Goal: Complete application form

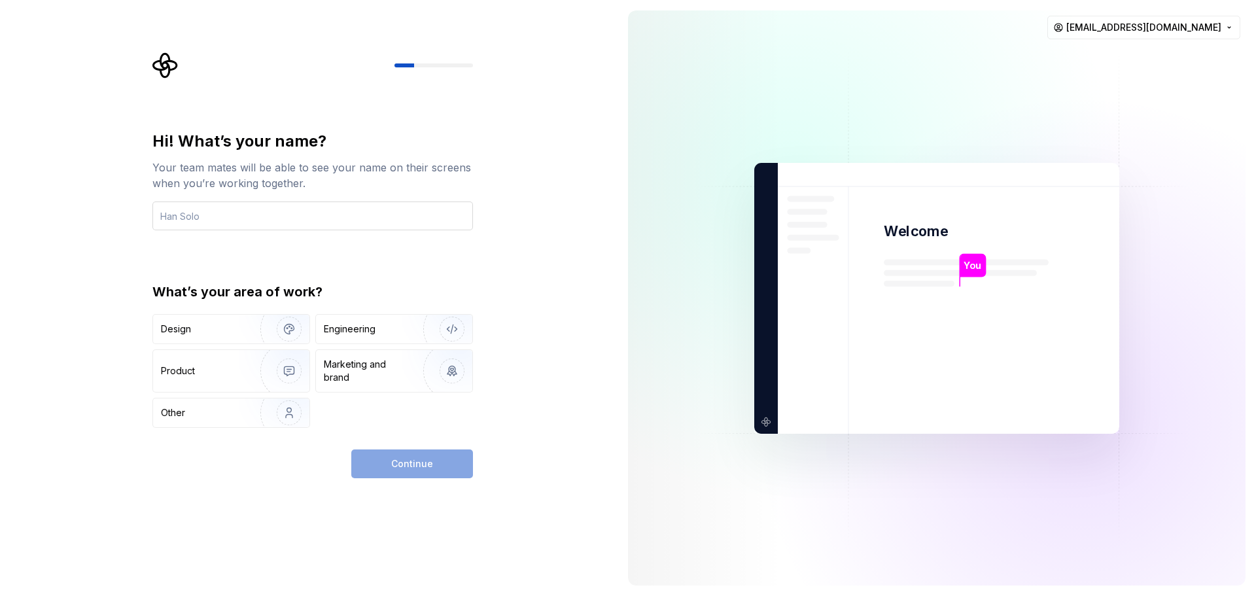
click at [213, 210] on input "text" at bounding box center [312, 216] width 321 height 29
type input "Solo"
click at [188, 324] on div "Design" at bounding box center [176, 329] width 30 height 13
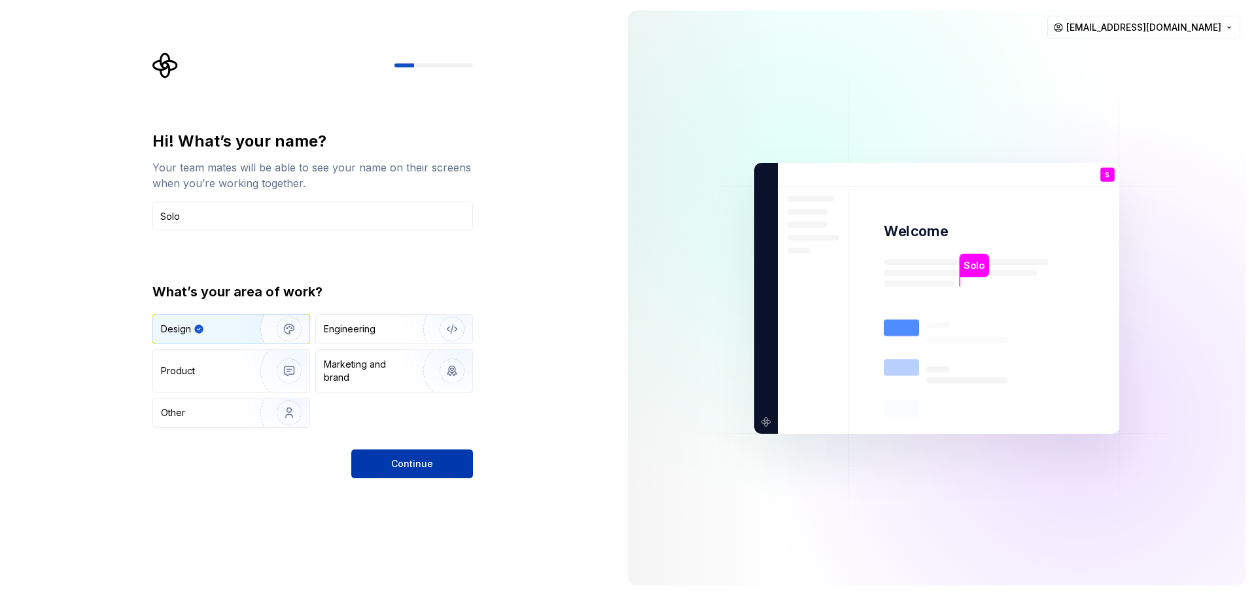
click at [427, 471] on button "Continue" at bounding box center [412, 464] width 122 height 29
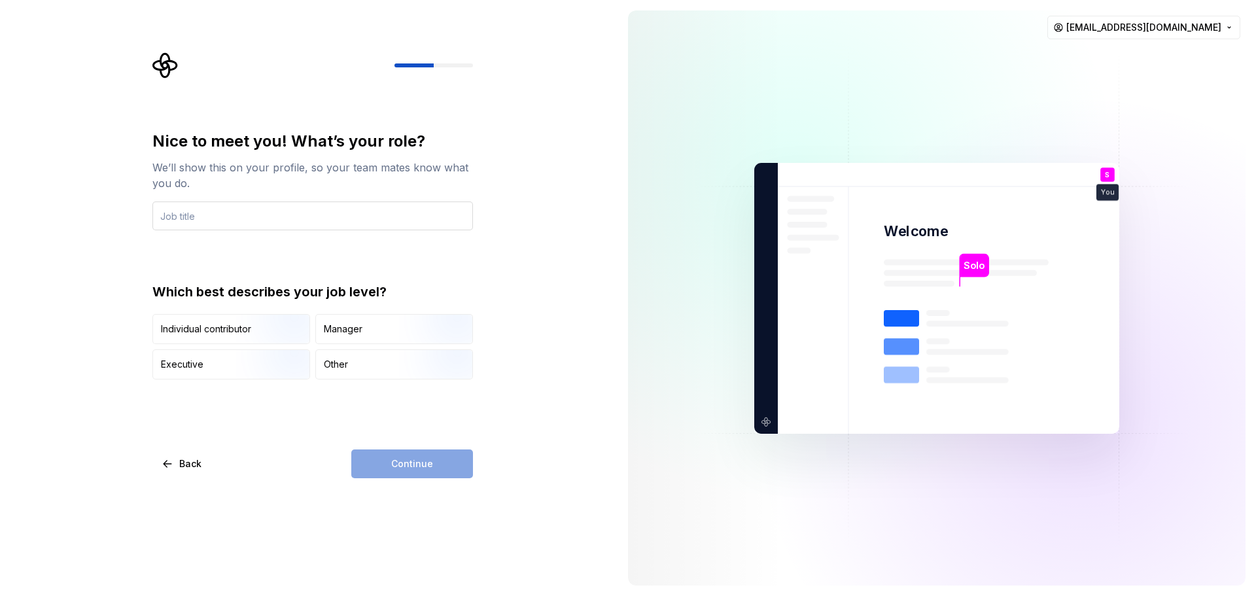
click at [198, 215] on input "text" at bounding box center [312, 216] width 321 height 29
type input "designer"
click at [230, 366] on div "Executive" at bounding box center [231, 364] width 156 height 29
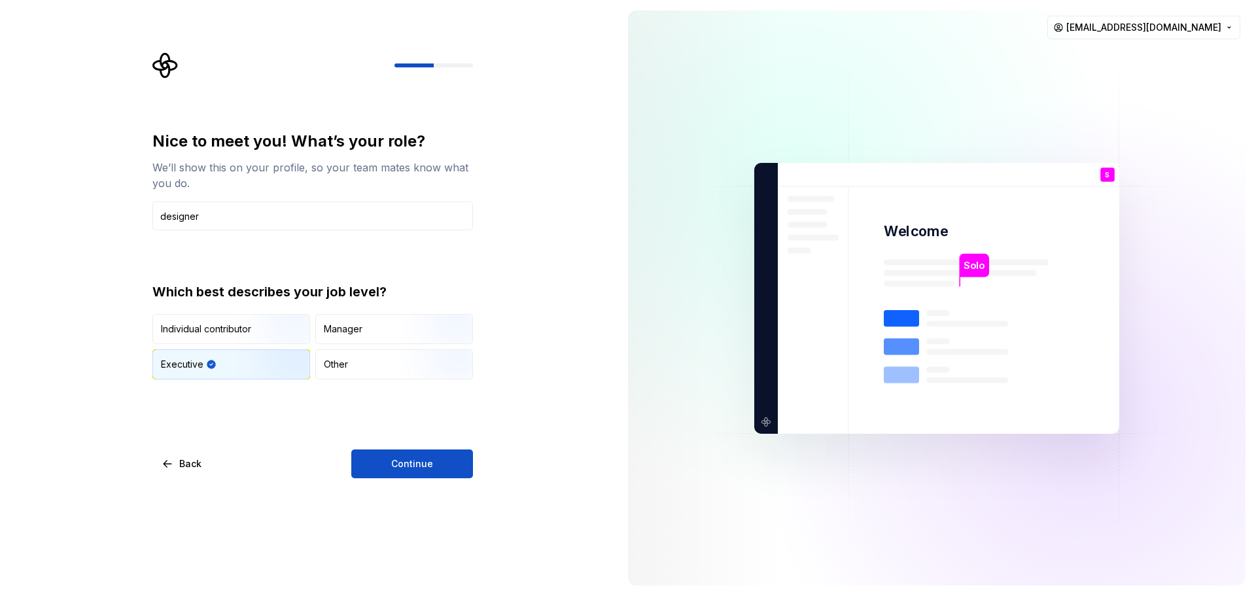
click at [422, 477] on button "Continue" at bounding box center [412, 464] width 122 height 29
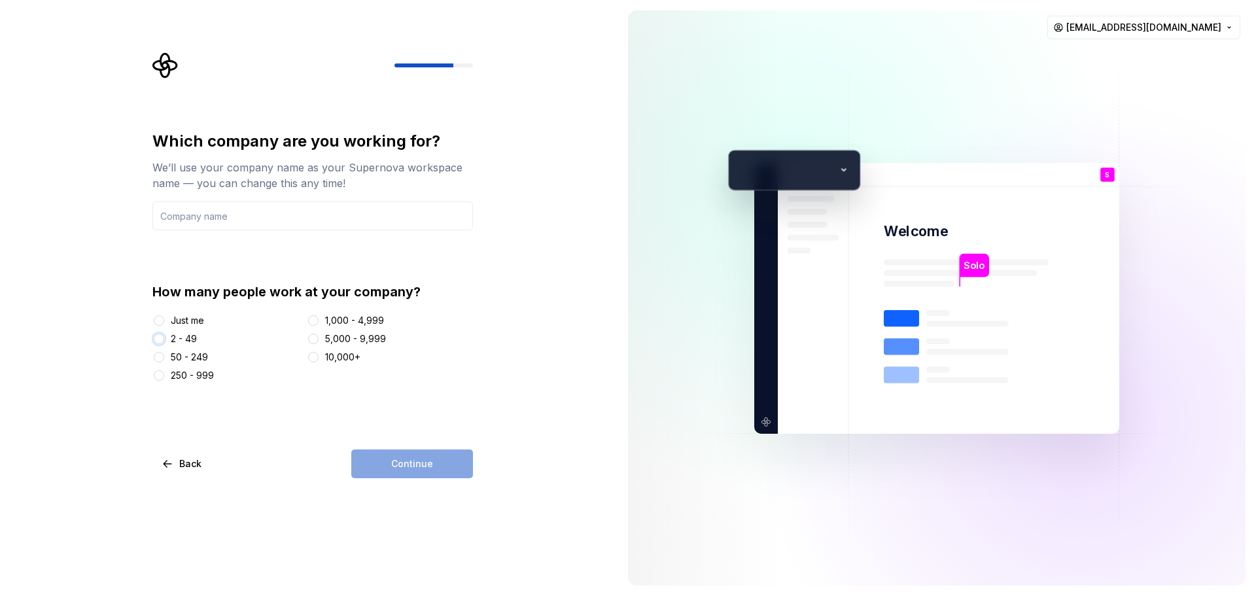
click at [164, 340] on button "2 - 49" at bounding box center [159, 339] width 10 height 10
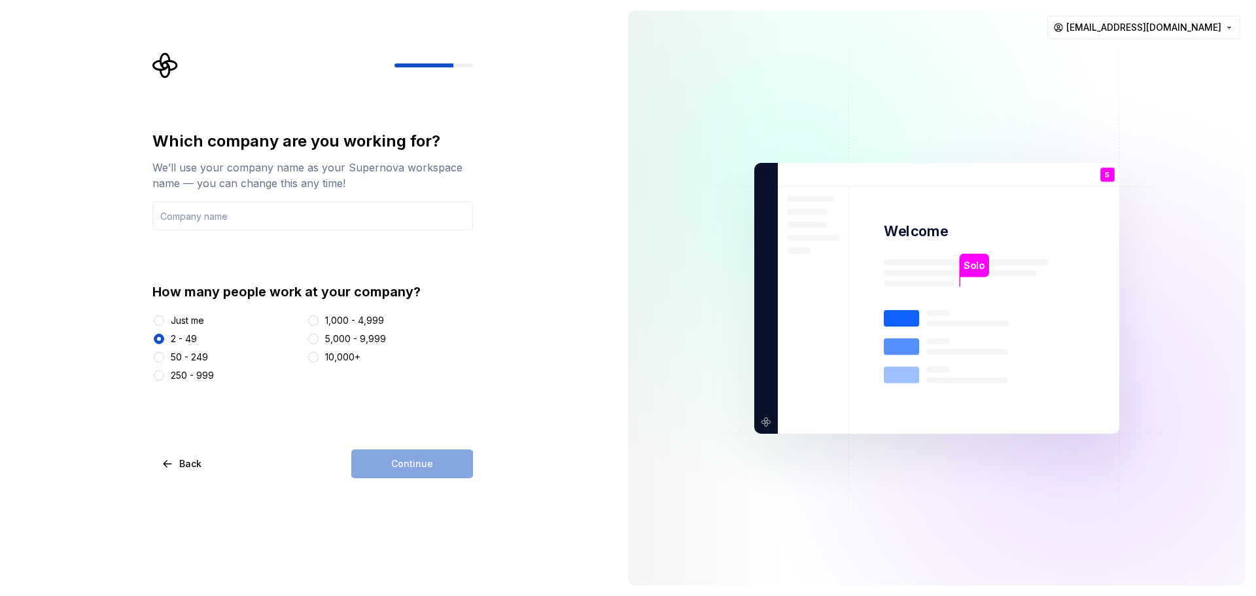
click at [170, 376] on div "250 - 999" at bounding box center [226, 375] width 149 height 13
click at [316, 361] on button "10,000+" at bounding box center [313, 357] width 10 height 10
click at [392, 465] on div "Continue" at bounding box center [412, 464] width 122 height 29
click at [211, 215] on input "text" at bounding box center [312, 216] width 321 height 29
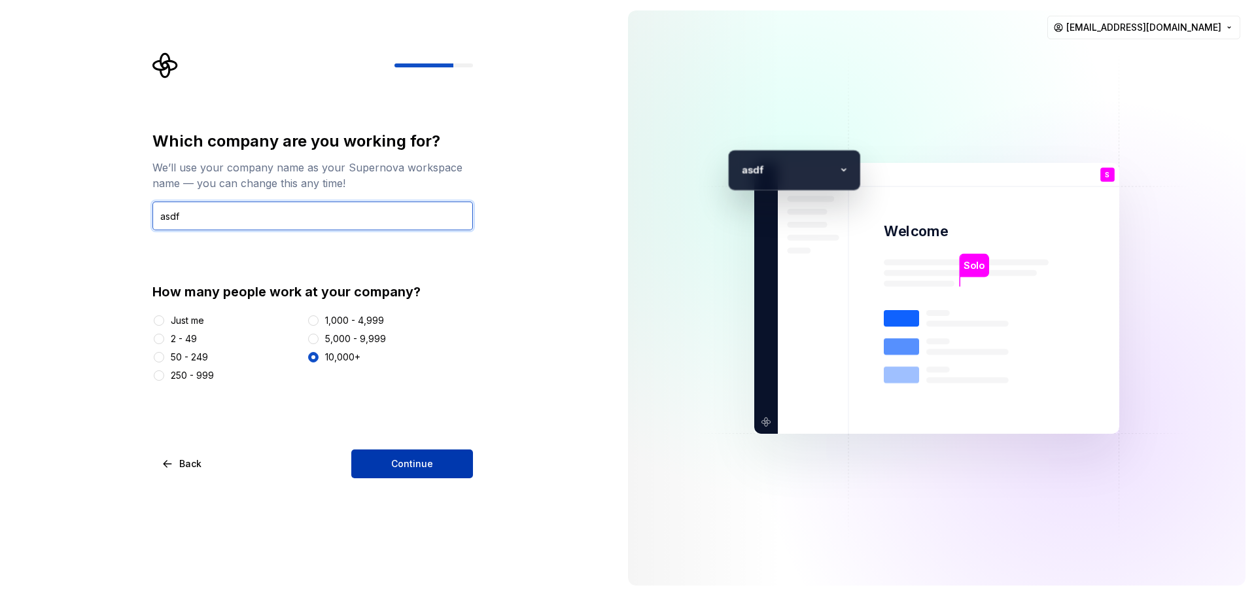
type input "asdf"
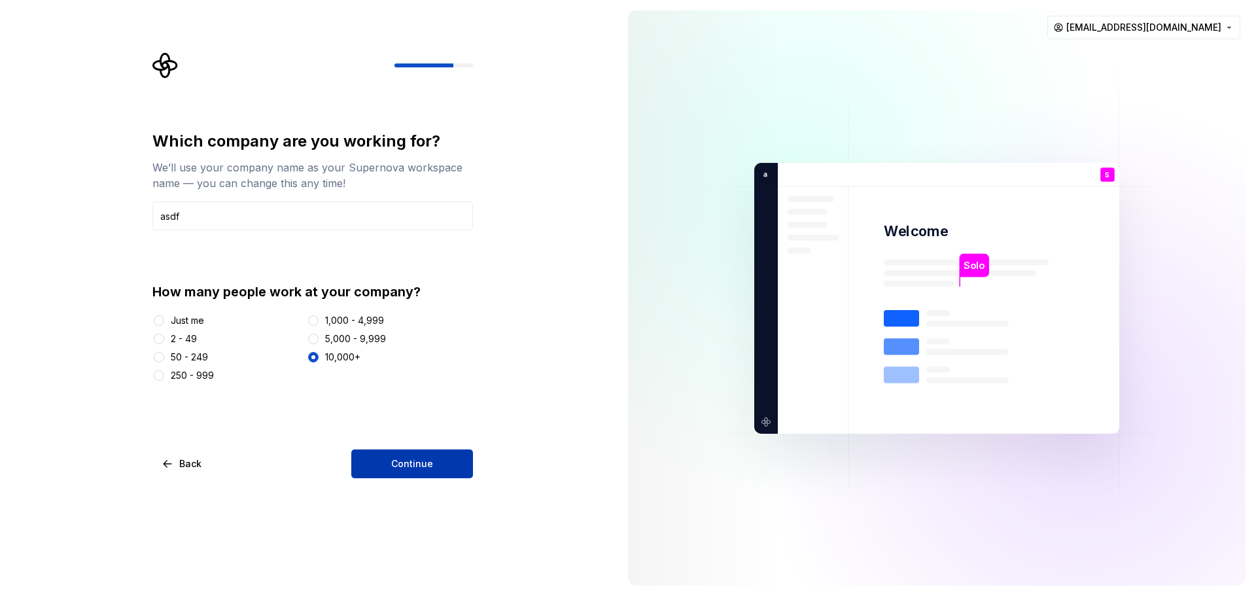
click at [430, 461] on span "Continue" at bounding box center [412, 463] width 42 height 13
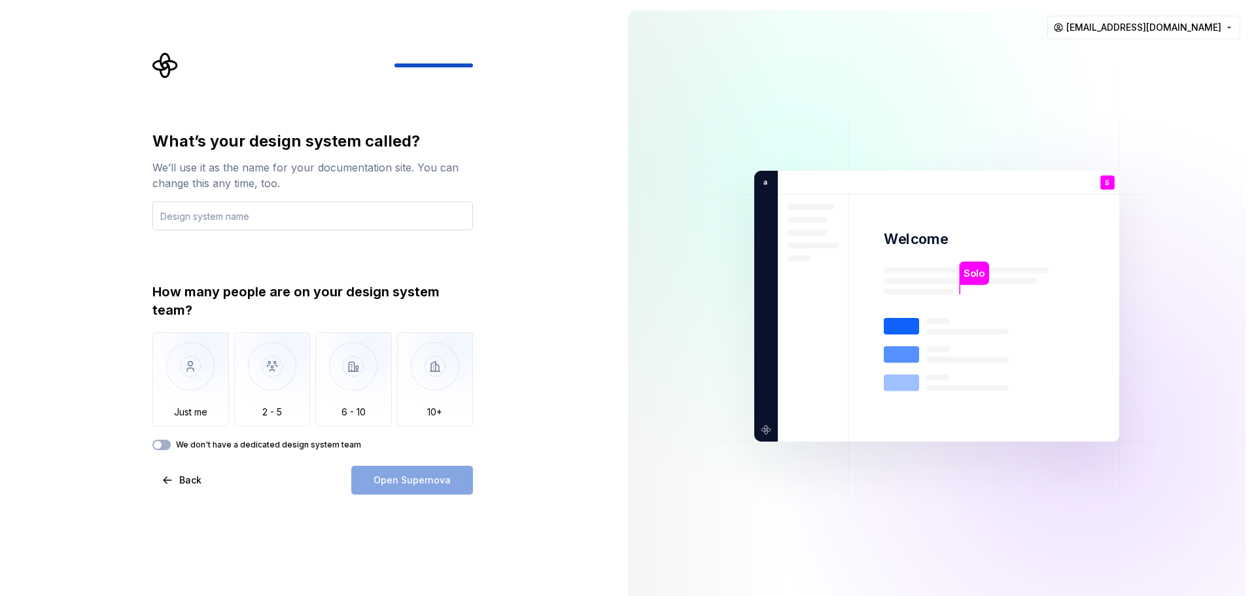
click at [219, 212] on input "text" at bounding box center [312, 216] width 321 height 29
type input "asdf"
click at [232, 394] on div "Just me 2 - 5 6 - 10 10+" at bounding box center [312, 379] width 321 height 94
click at [270, 397] on img "button" at bounding box center [272, 376] width 77 height 88
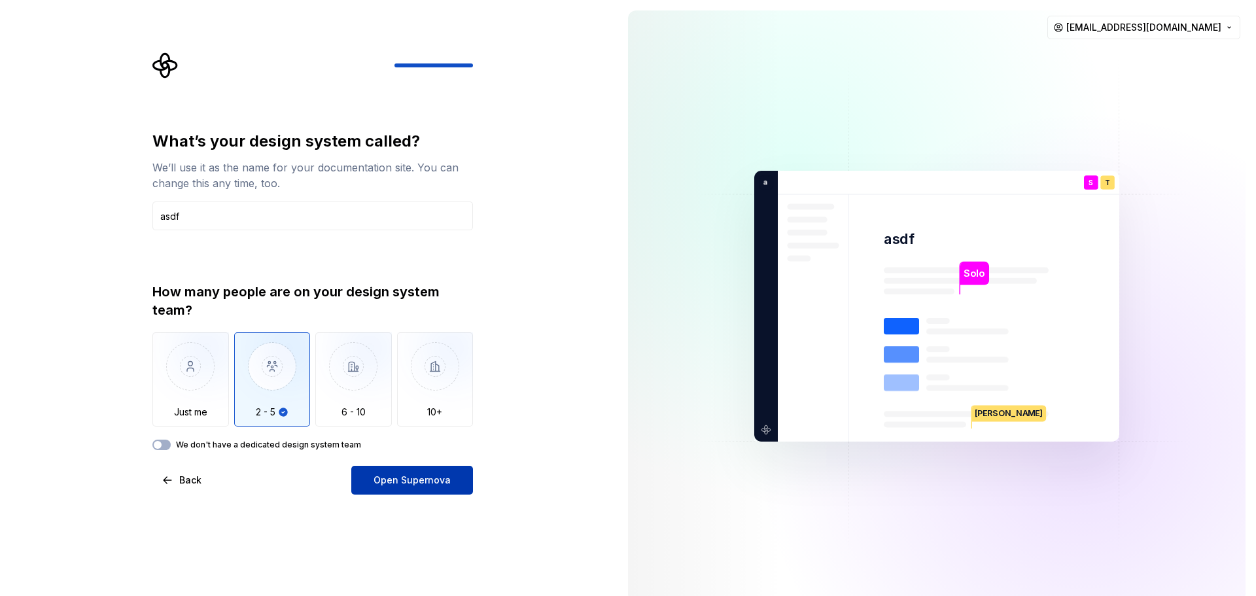
click at [408, 480] on span "Open Supernova" at bounding box center [412, 480] width 77 height 13
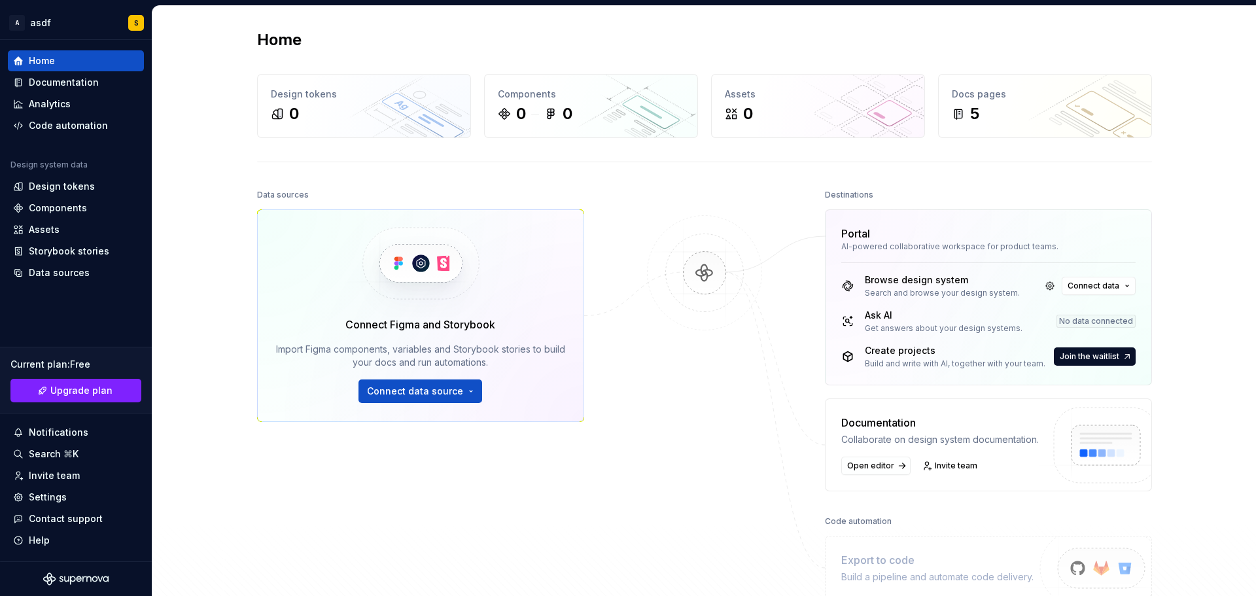
click at [361, 489] on div "Data sources Connect Figma and Storybook Import Figma components, variables and…" at bounding box center [420, 365] width 327 height 358
click at [751, 399] on div at bounding box center [704, 393] width 131 height 414
